Goal: Task Accomplishment & Management: Manage account settings

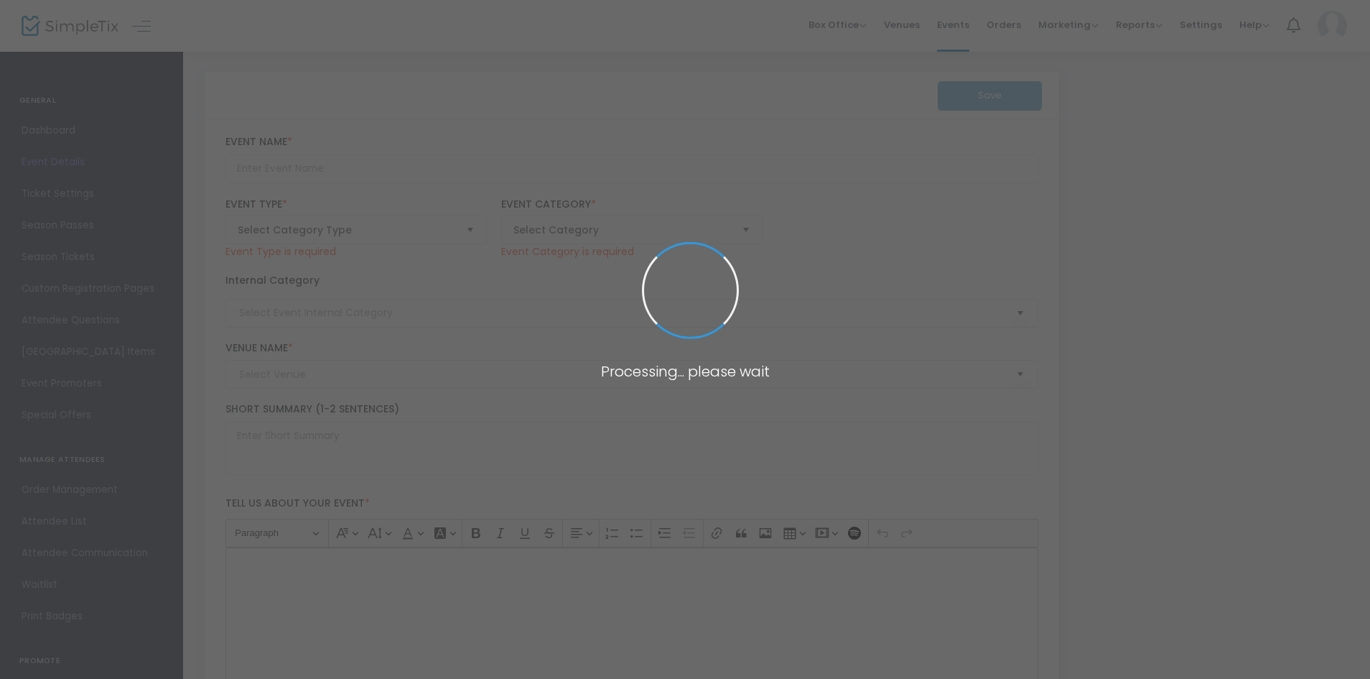
type input "2025 Shawnigan Golf Classic"
type textarea "2025 Shawnigan Golf Classic. Join us [DATE][DATE] for a fun day on the links at…"
checkbox input "true"
type input "Register Now"
type input "University Golf Club"
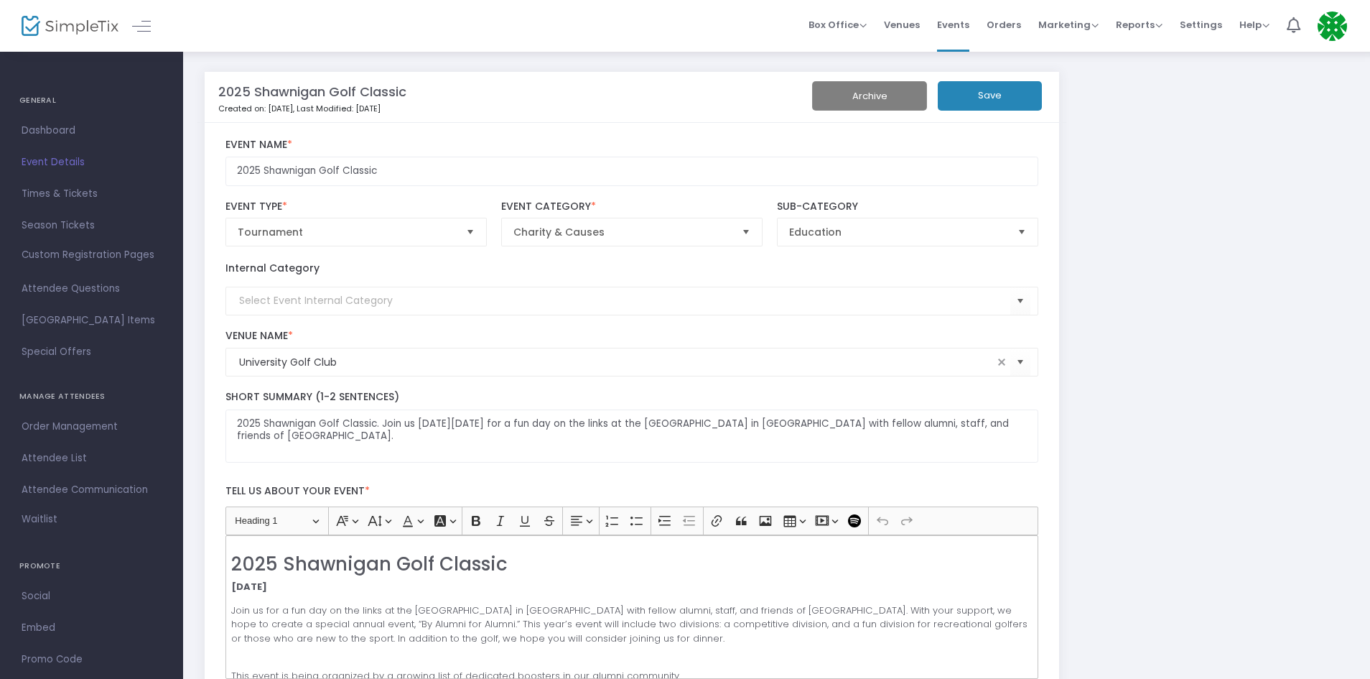
click at [70, 14] on div at bounding box center [57, 26] width 70 height 52
click at [68, 33] on img at bounding box center [70, 26] width 97 height 21
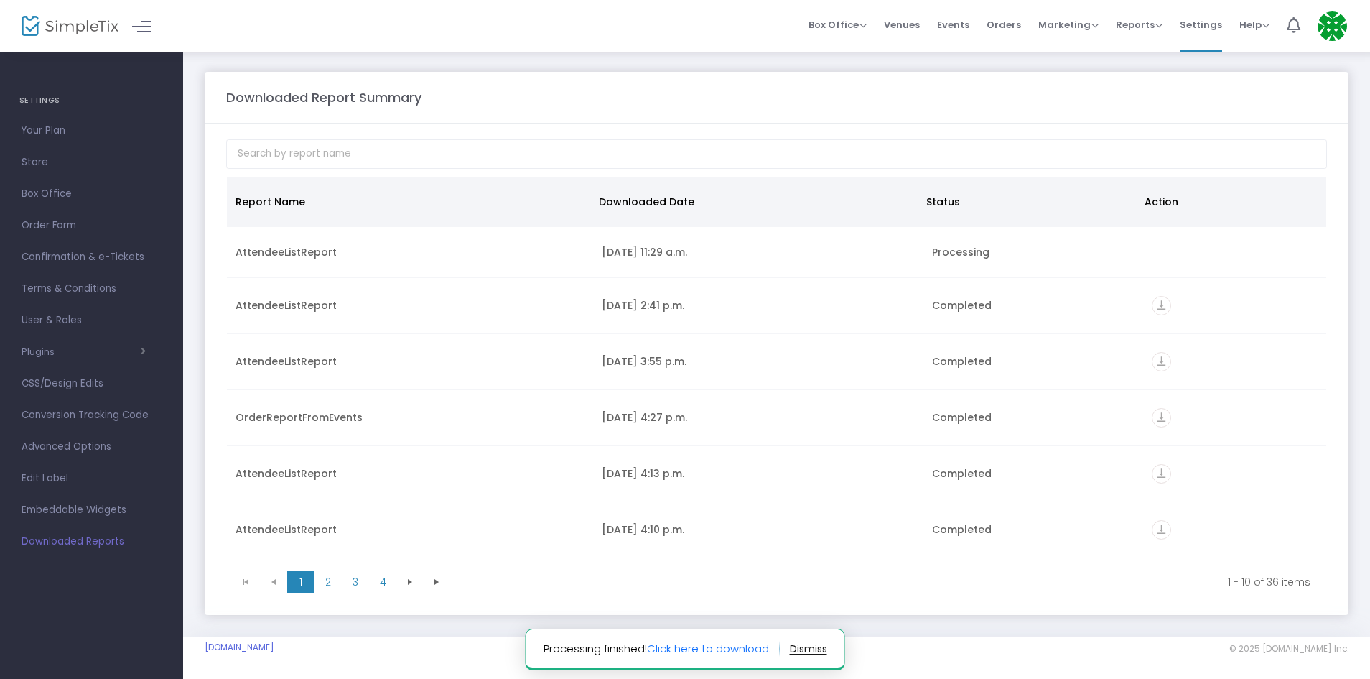
click at [731, 636] on notifier-notification "Processing finished! Click here to download." at bounding box center [686, 649] width 320 height 42
click at [728, 644] on link "Click here to download." at bounding box center [709, 648] width 124 height 15
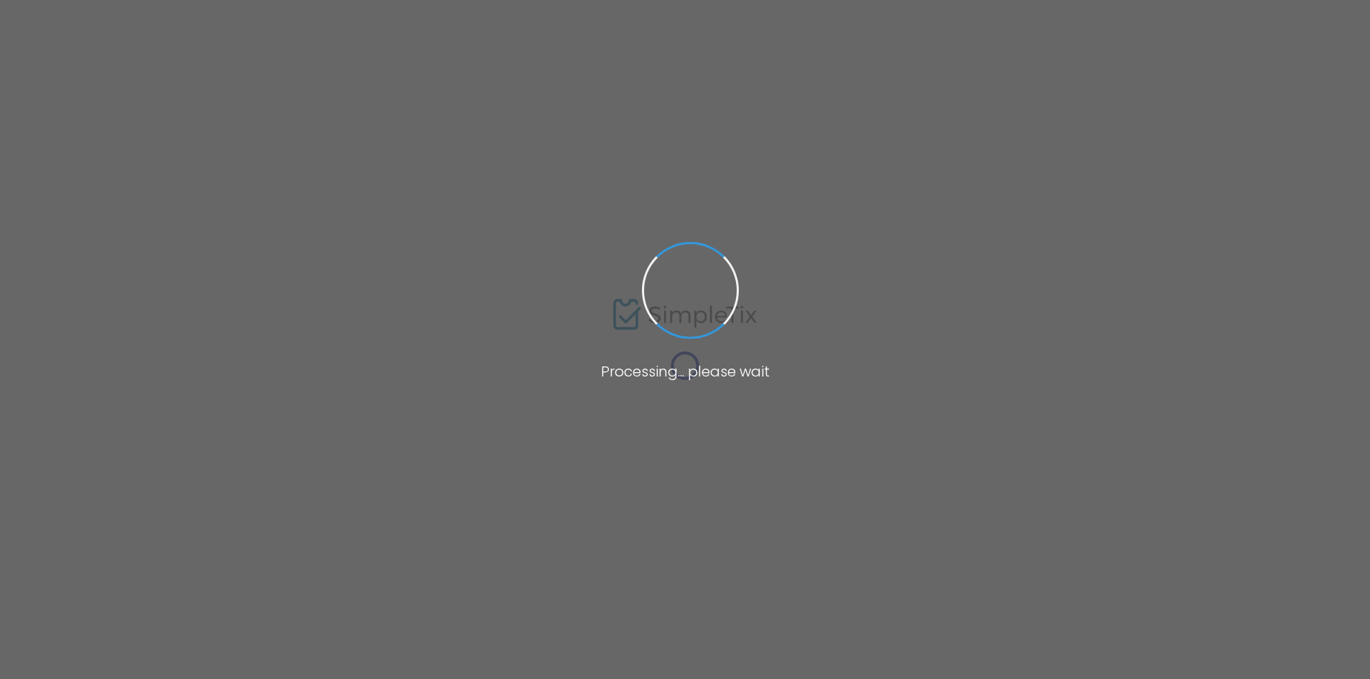
type input "University Golf Club"
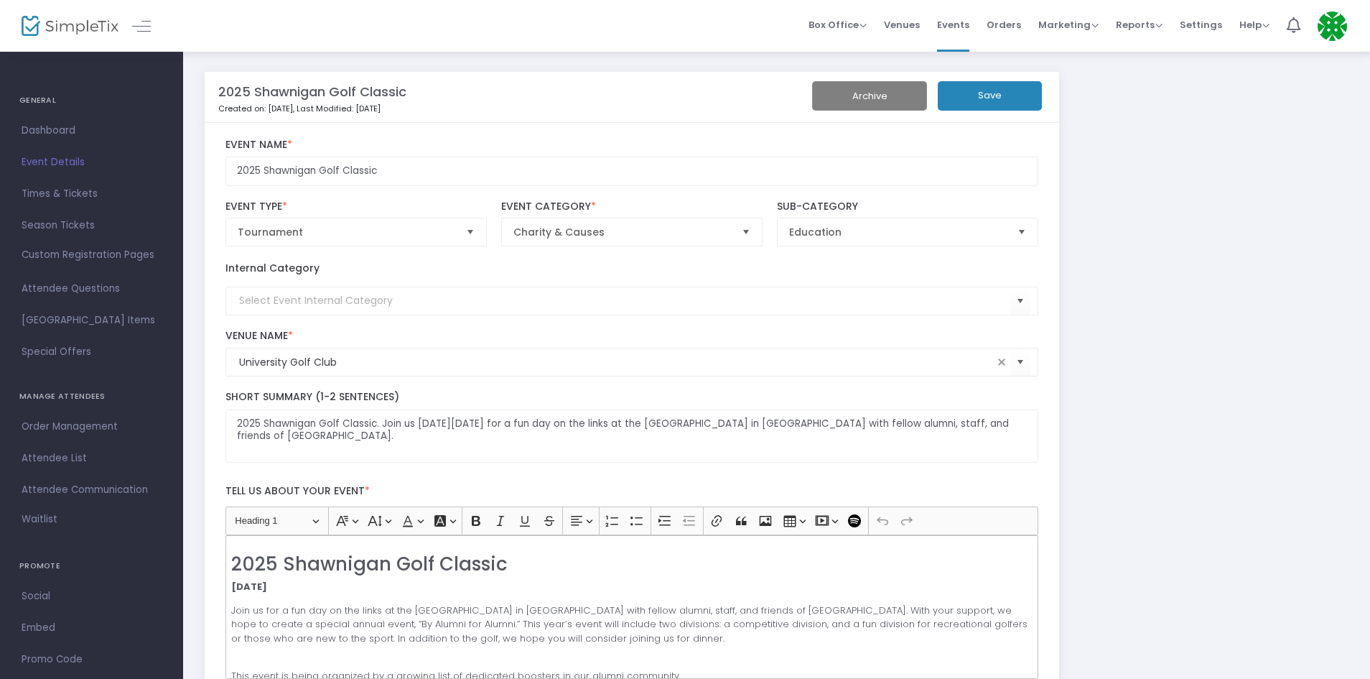
click at [948, 28] on span "Events" at bounding box center [953, 24] width 32 height 37
